Goal: Information Seeking & Learning: Learn about a topic

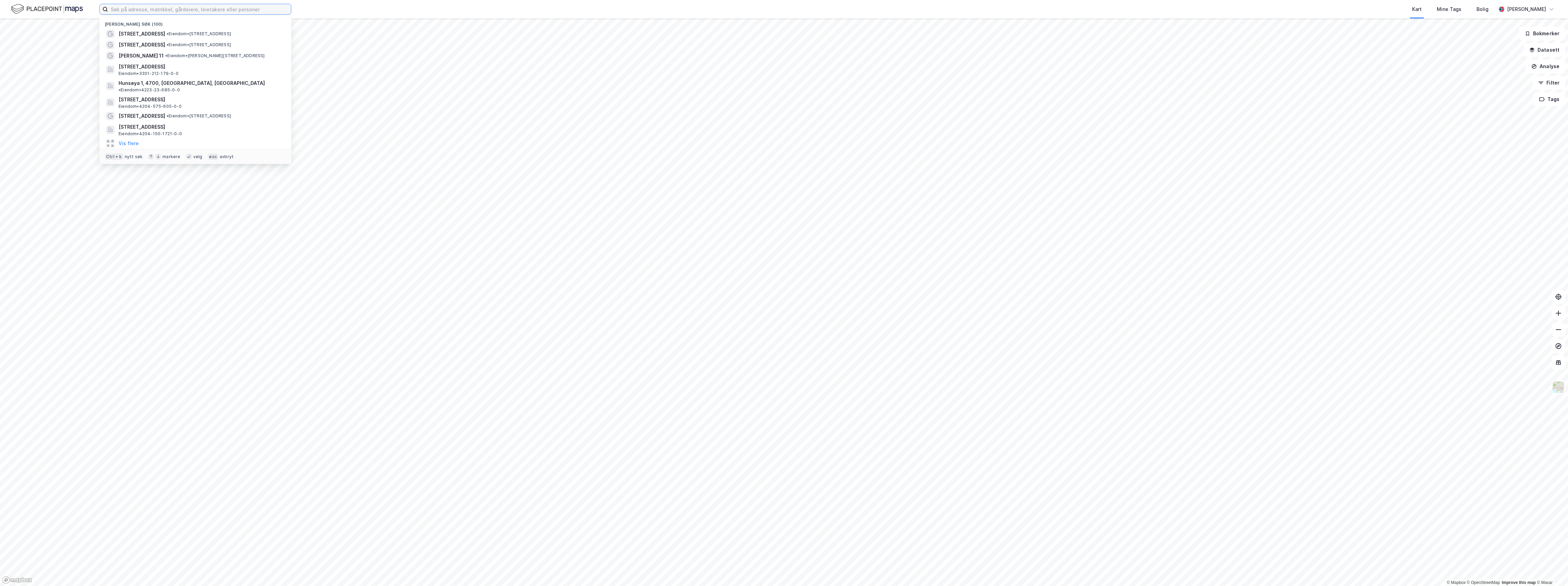
click at [144, 13] on input at bounding box center [199, 9] width 183 height 10
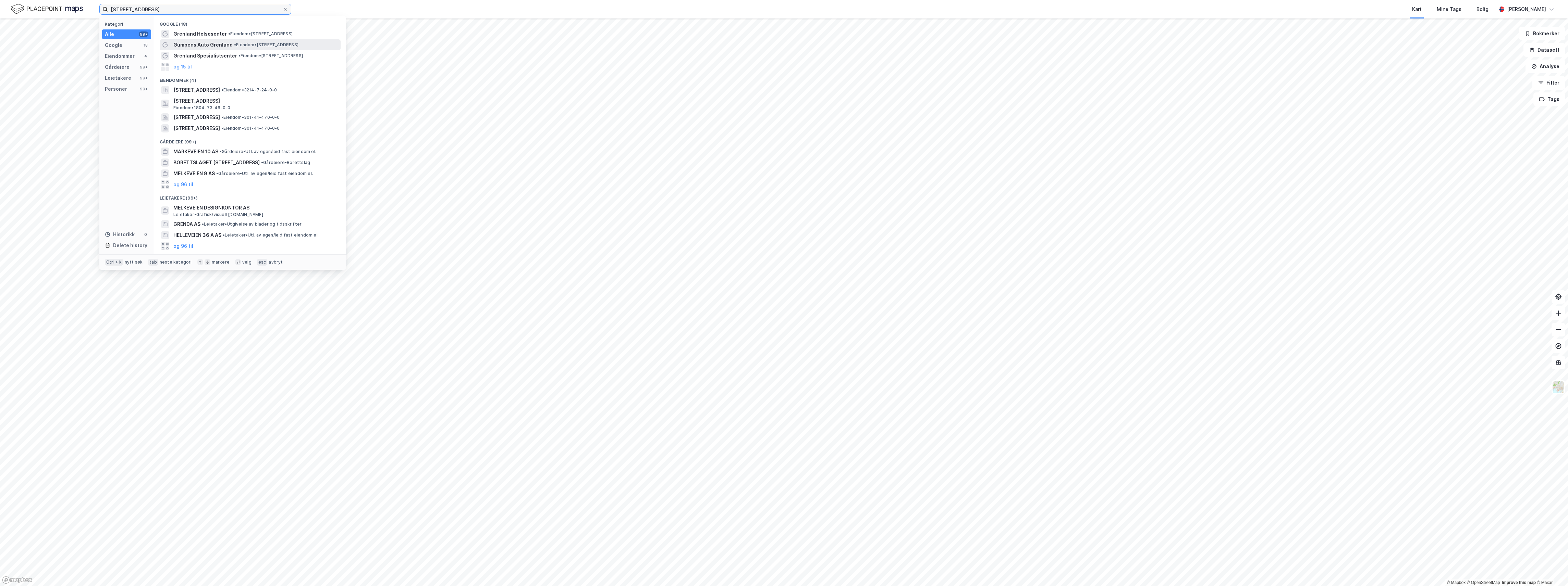
type input "[STREET_ADDRESS]"
click at [193, 44] on span "Gumpens Auto Grenland" at bounding box center [203, 45] width 60 height 8
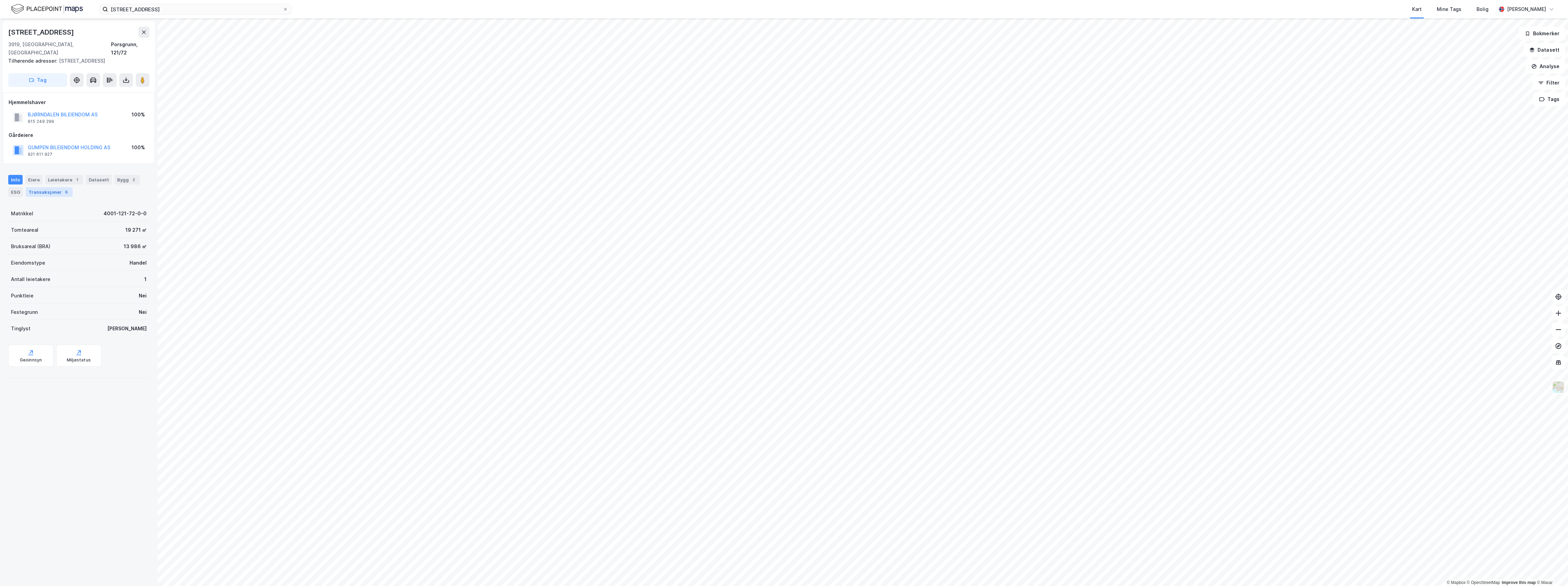
click at [31, 187] on div "Transaksjoner 6" at bounding box center [49, 192] width 47 height 9
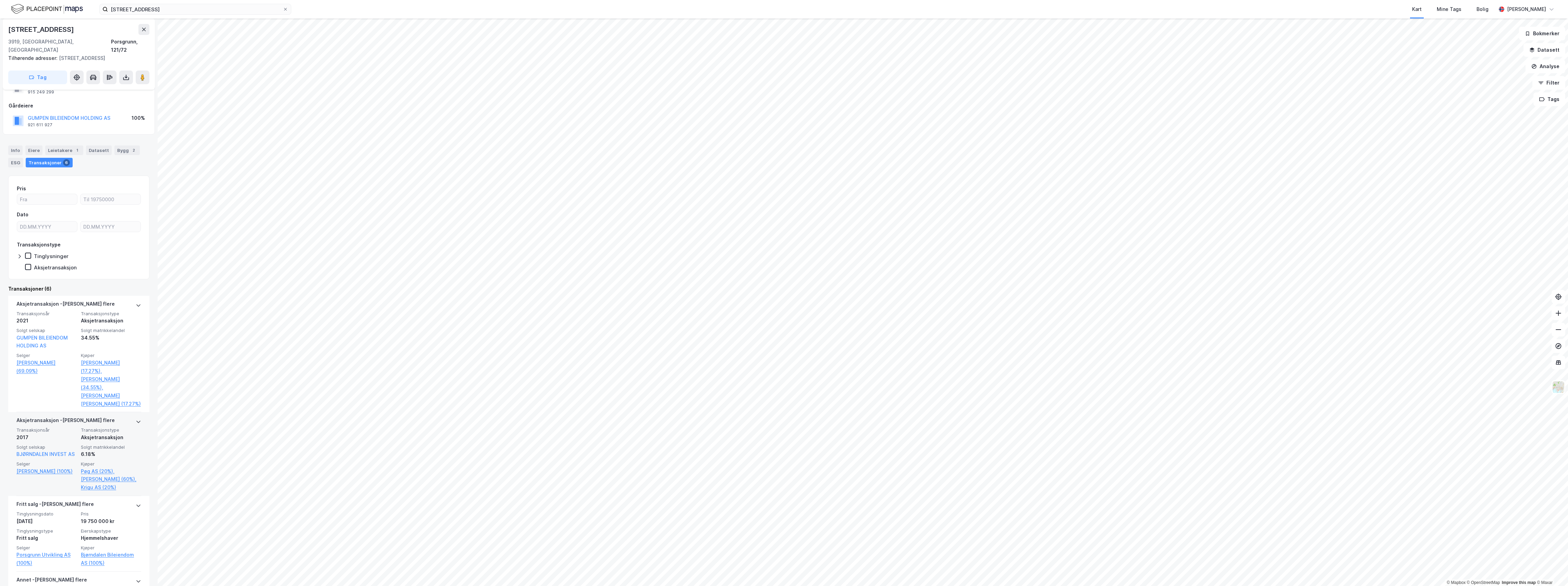
scroll to position [45, 0]
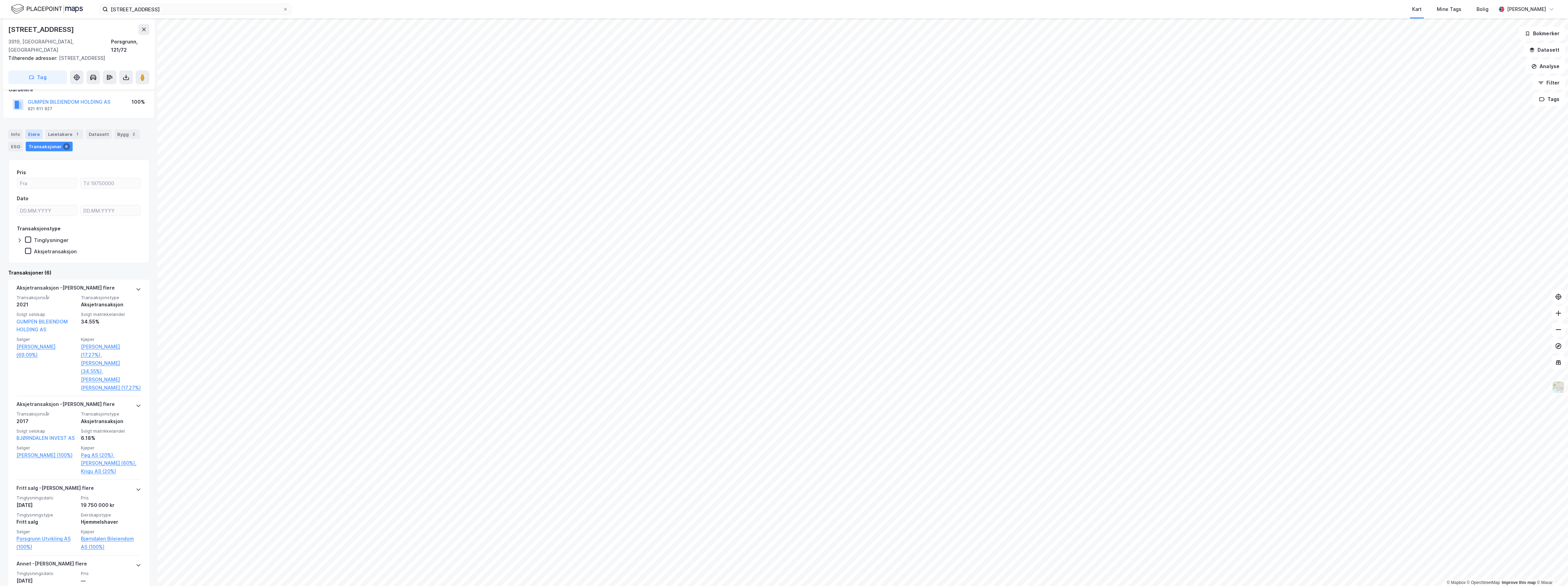
click at [32, 129] on div "Eiere" at bounding box center [34, 134] width 17 height 9
